Goal: Task Accomplishment & Management: Use online tool/utility

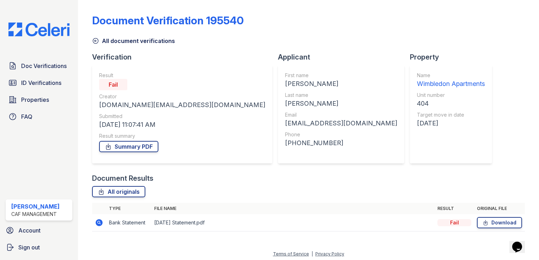
scroll to position [2, 0]
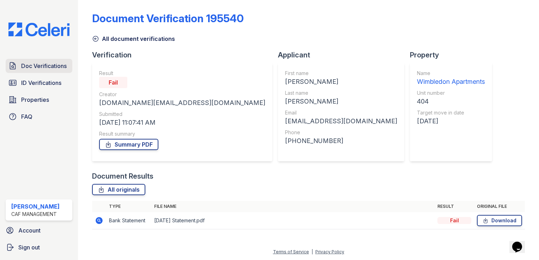
click at [49, 64] on span "Doc Verifications" at bounding box center [44, 66] width 46 height 8
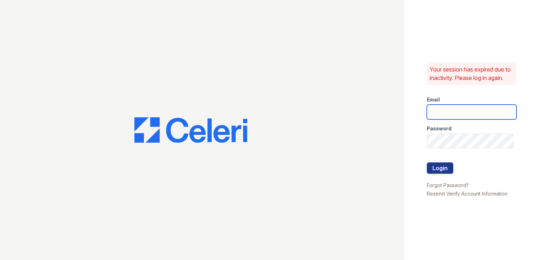
type input "[DOMAIN_NAME][EMAIL_ADDRESS][DOMAIN_NAME]"
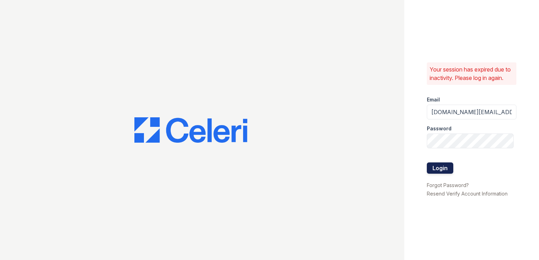
click at [441, 170] on button "Login" at bounding box center [440, 168] width 26 height 11
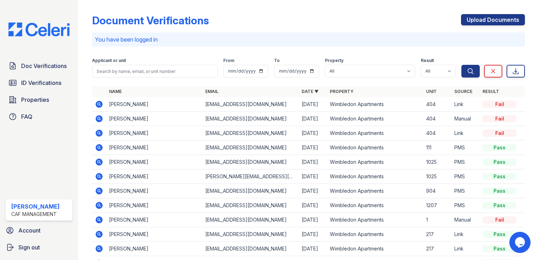
click at [102, 117] on icon at bounding box center [99, 118] width 7 height 7
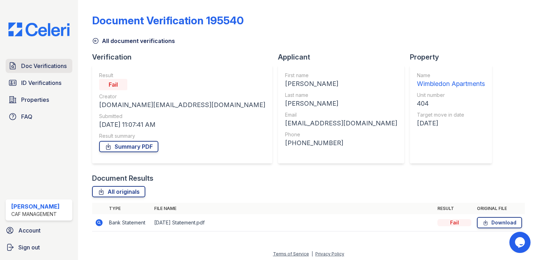
click at [48, 62] on span "Doc Verifications" at bounding box center [44, 66] width 46 height 8
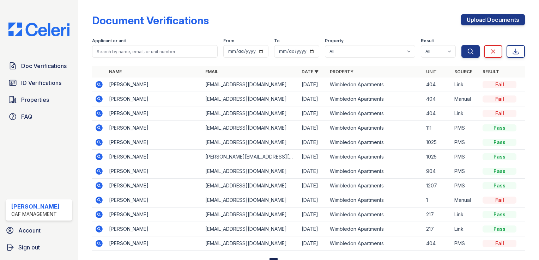
click at [99, 242] on icon at bounding box center [99, 243] width 2 height 2
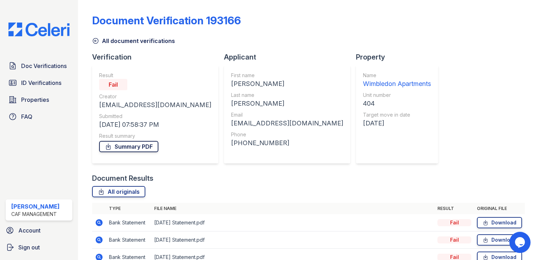
click at [140, 145] on link "Summary PDF" at bounding box center [128, 146] width 59 height 11
